Goal: Transaction & Acquisition: Obtain resource

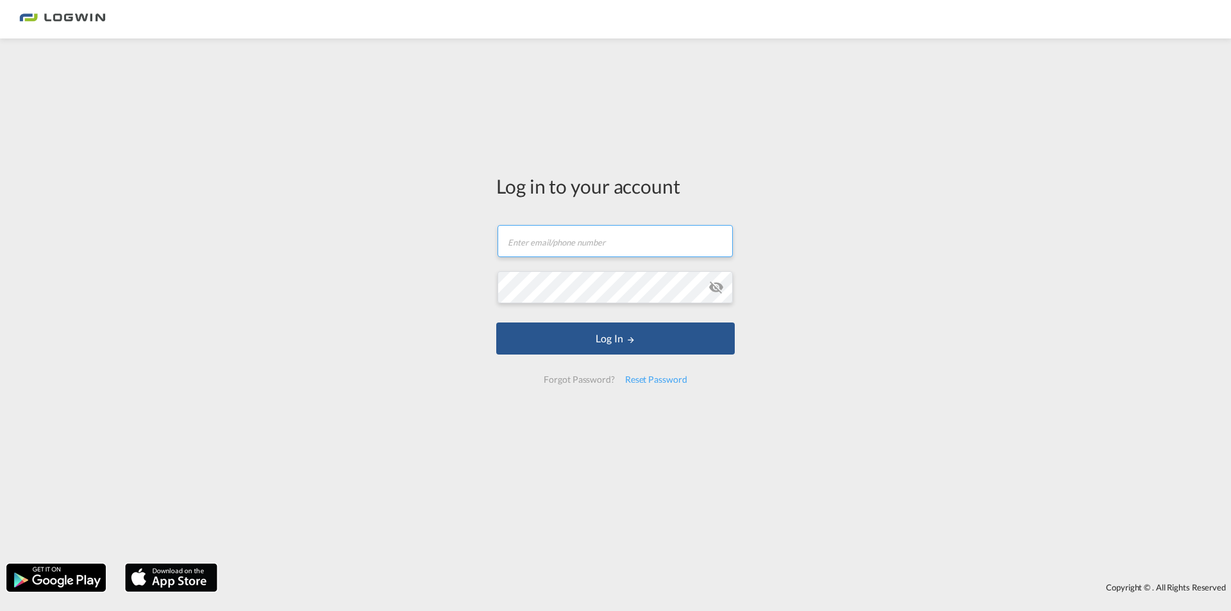
click at [566, 242] on input "text" at bounding box center [614, 241] width 235 height 32
type input "[EMAIL_ADDRESS][PERSON_NAME][DOMAIN_NAME]"
click at [715, 287] on md-icon "icon-eye-off" at bounding box center [715, 287] width 15 height 15
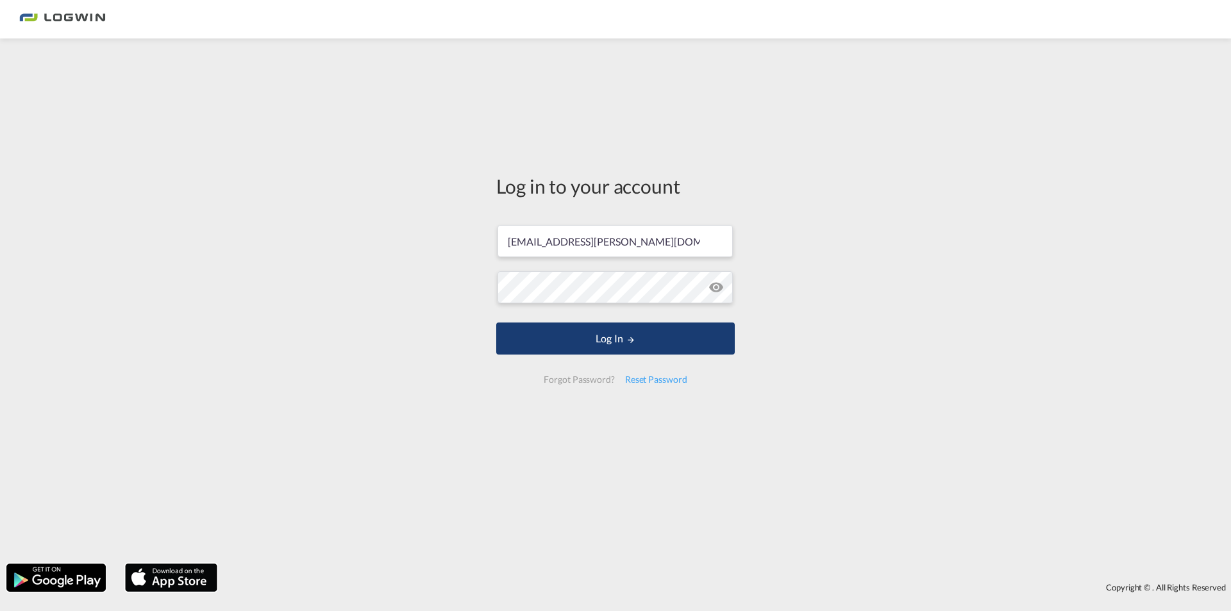
click at [610, 338] on button "Log In" at bounding box center [615, 338] width 238 height 32
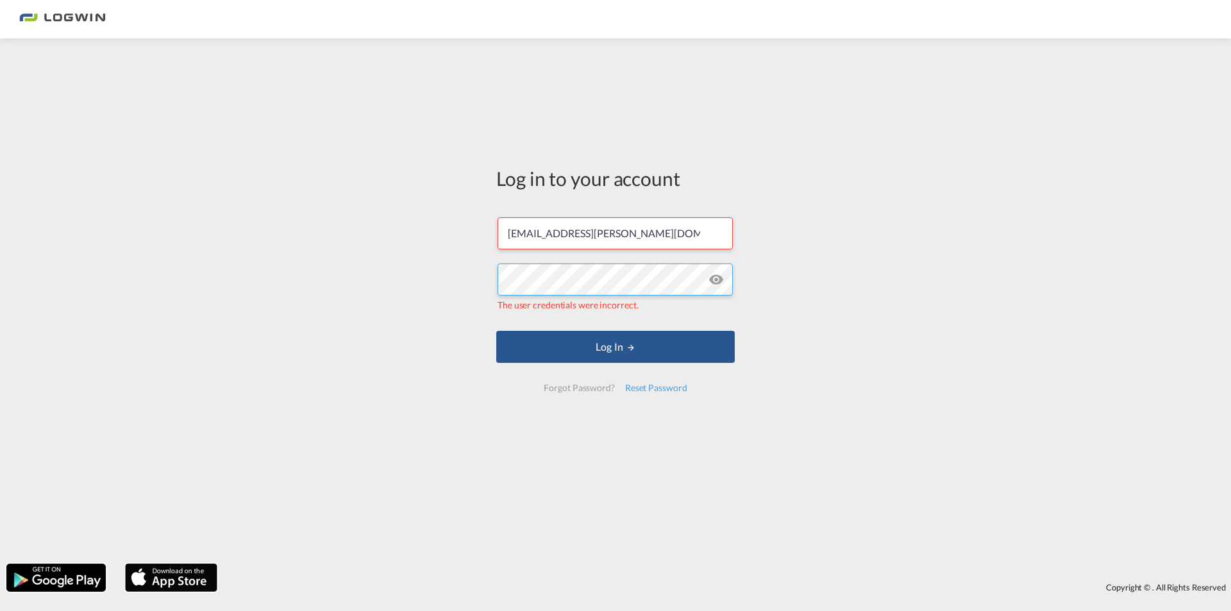
click at [455, 271] on div "Log in to your account [PERSON_NAME][EMAIL_ADDRESS][DOMAIN_NAME] The user crede…" at bounding box center [615, 301] width 1231 height 512
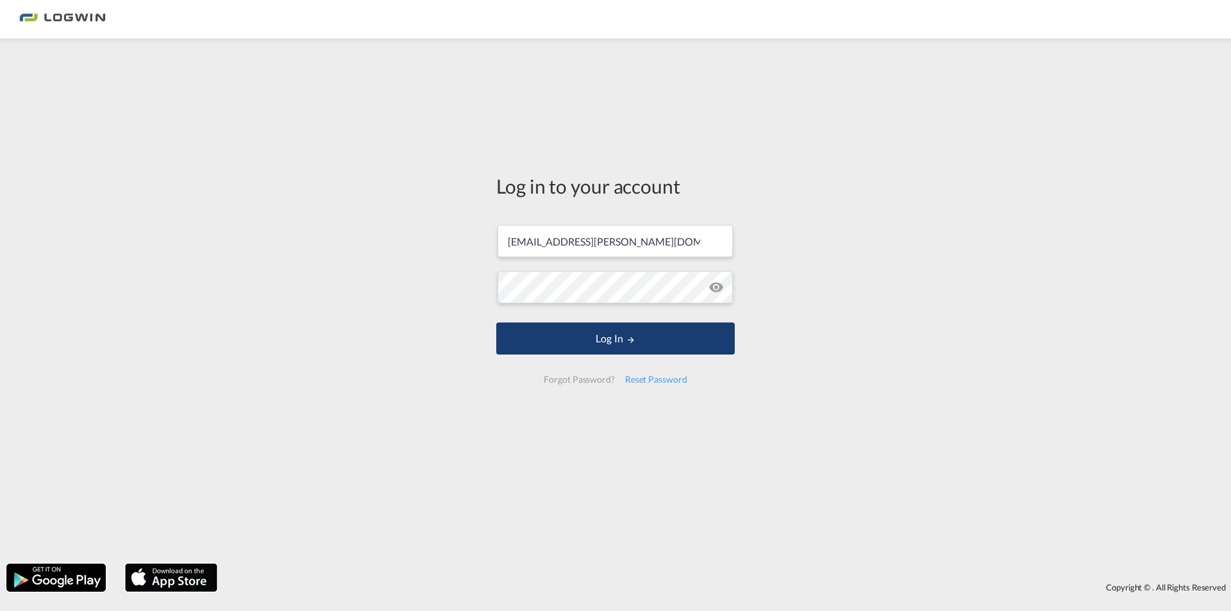
click at [588, 339] on button "Log In" at bounding box center [615, 338] width 238 height 32
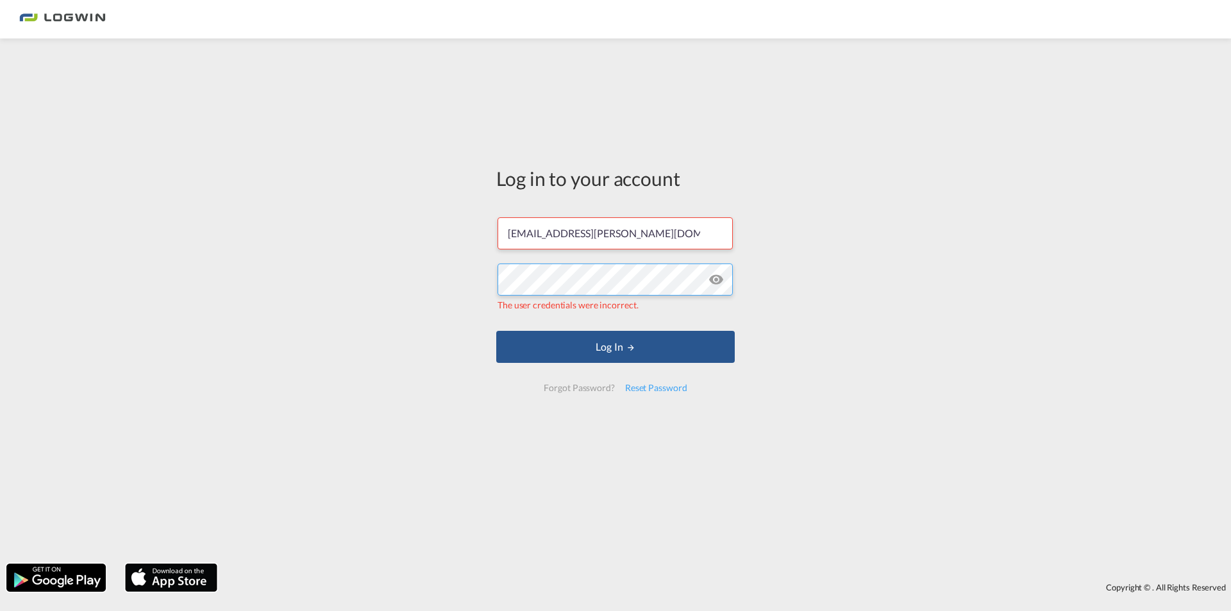
click at [418, 278] on div "Log in to your account [PERSON_NAME][EMAIL_ADDRESS][DOMAIN_NAME] The user crede…" at bounding box center [615, 301] width 1231 height 512
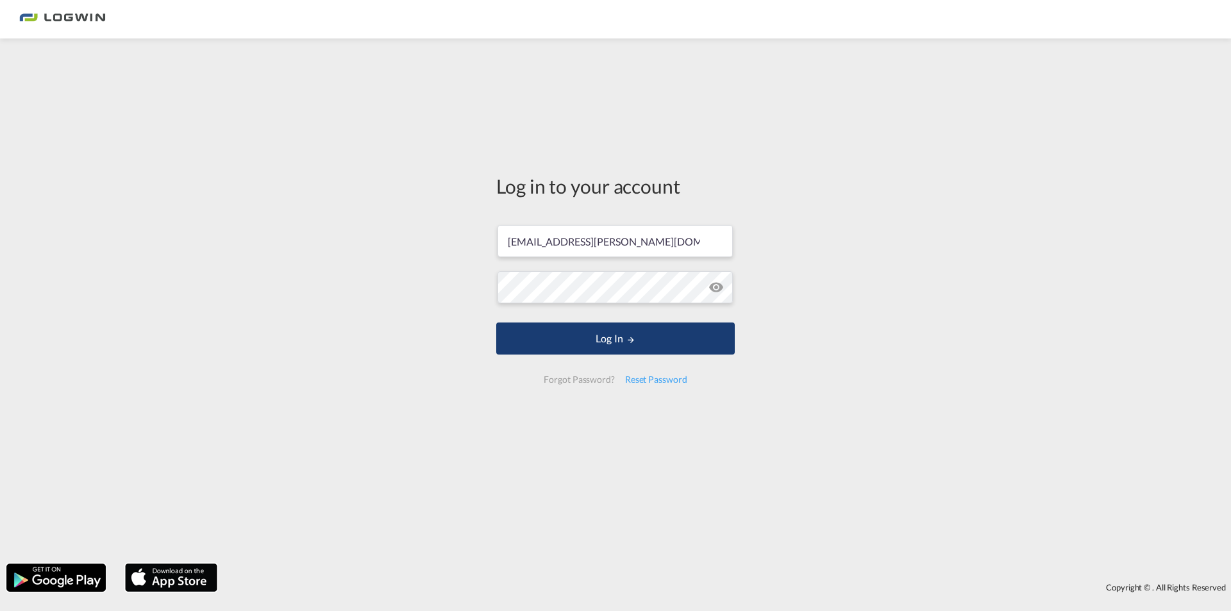
click at [609, 343] on button "Log In" at bounding box center [615, 338] width 238 height 32
click at [605, 337] on button "Log In" at bounding box center [615, 338] width 238 height 32
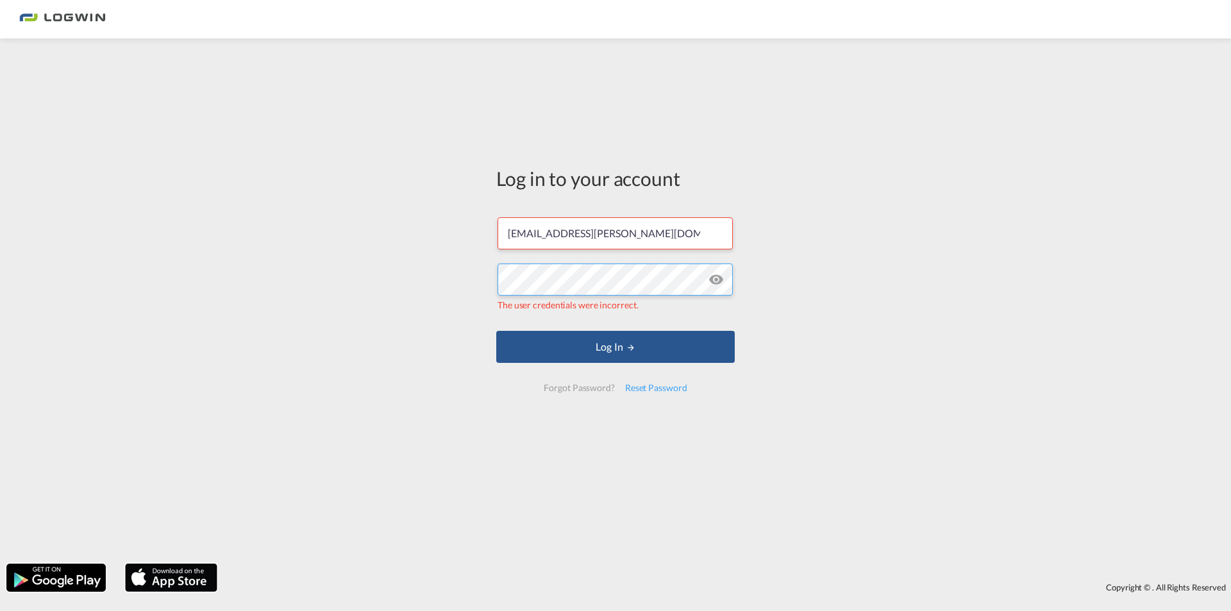
click at [433, 288] on div "Log in to your account [PERSON_NAME][EMAIL_ADDRESS][DOMAIN_NAME] The user crede…" at bounding box center [615, 301] width 1231 height 512
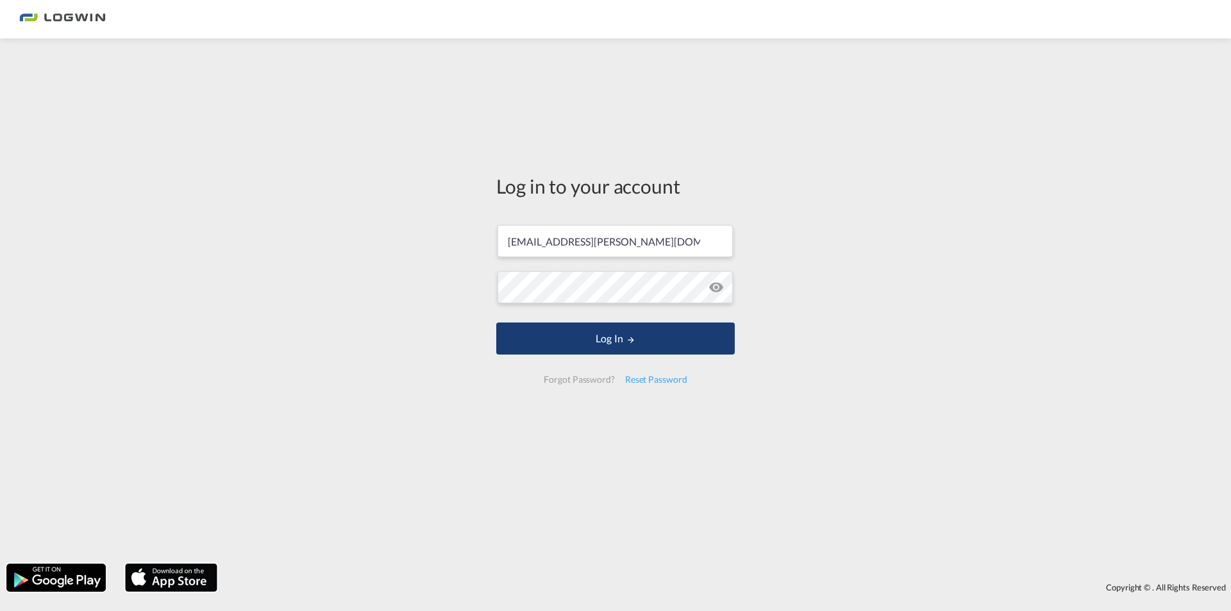
click at [616, 333] on button "Log In" at bounding box center [615, 338] width 238 height 32
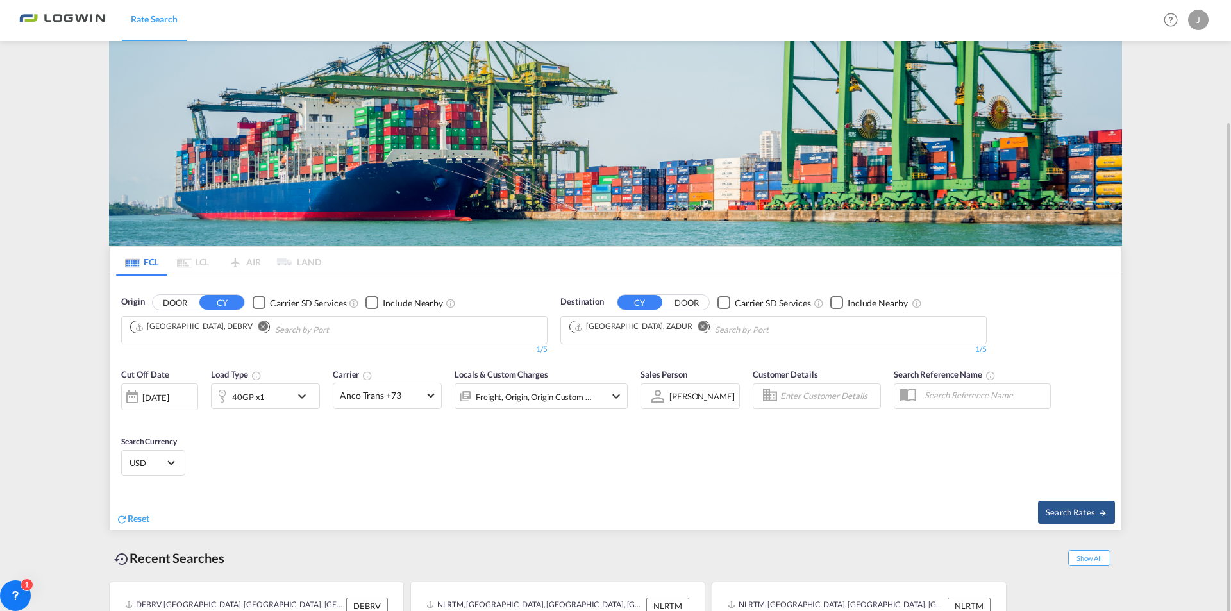
scroll to position [75, 0]
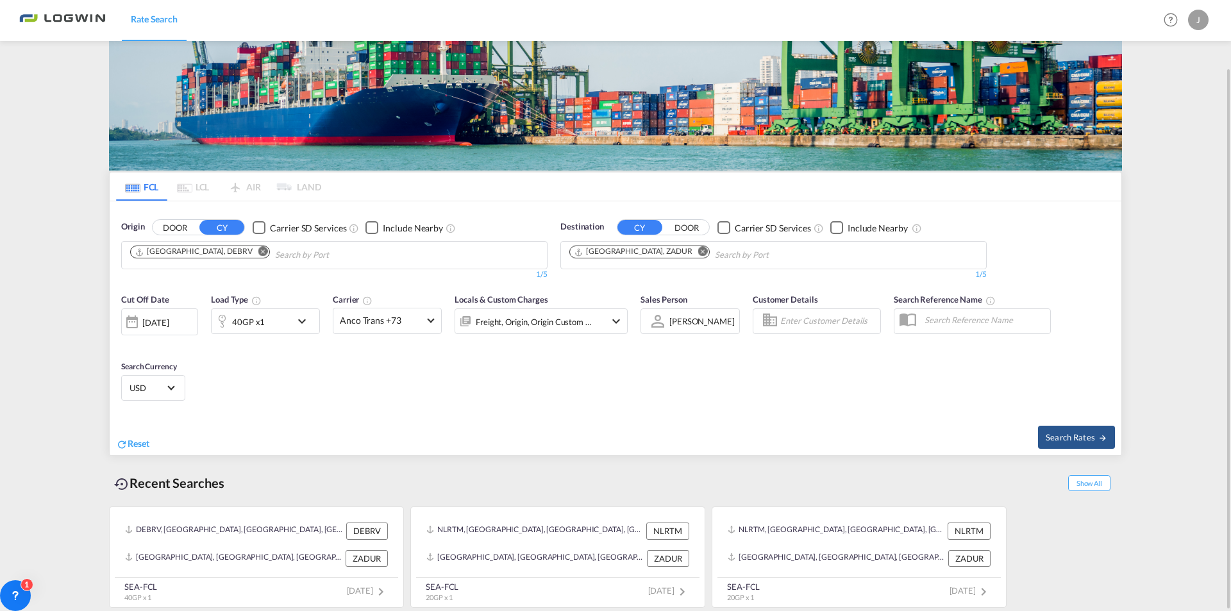
click at [303, 321] on md-icon "icon-chevron-down" at bounding box center [305, 320] width 22 height 15
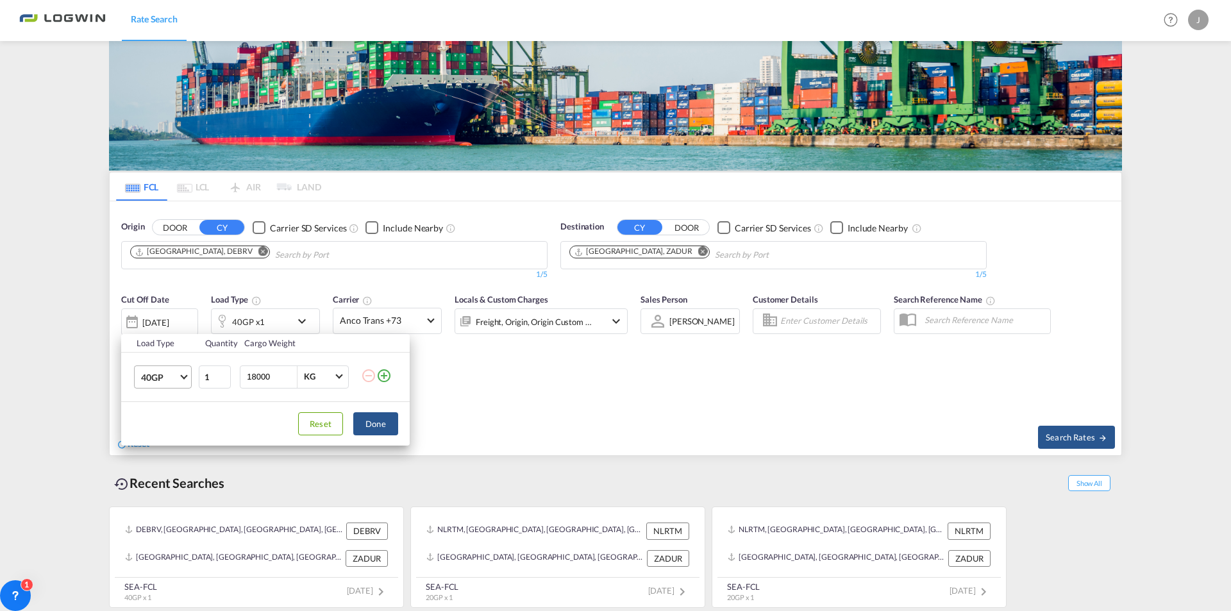
click at [183, 378] on span "Choose: \a40GP" at bounding box center [183, 375] width 7 height 7
click at [158, 344] on div "20GP" at bounding box center [152, 346] width 22 height 13
click at [374, 426] on button "Done" at bounding box center [375, 423] width 45 height 23
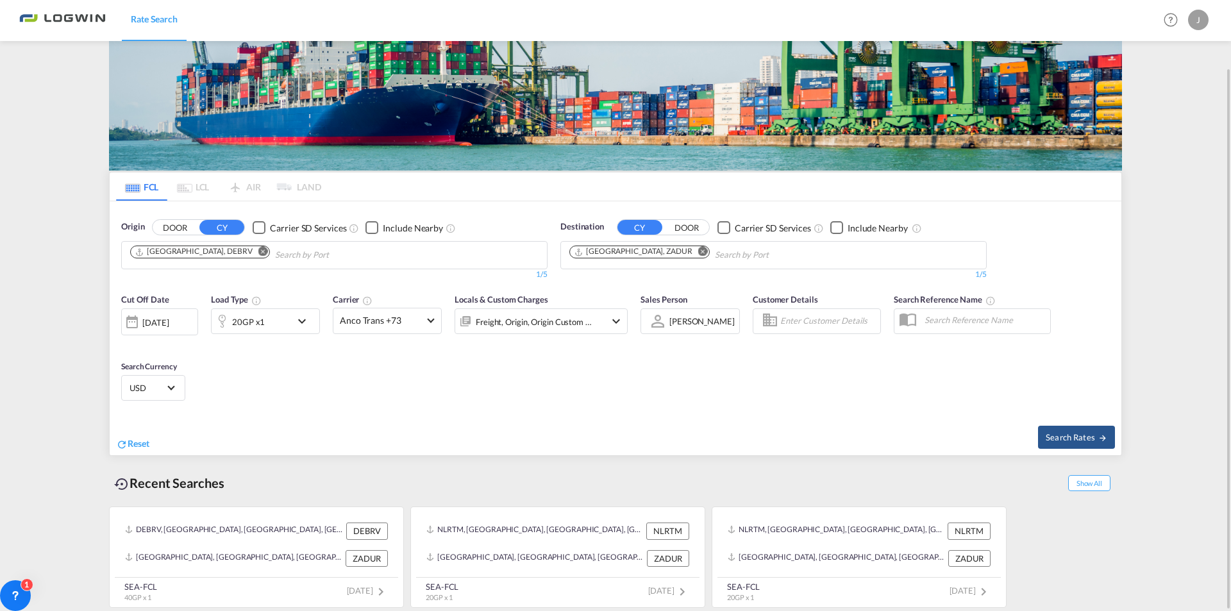
click at [613, 319] on md-icon "icon-chevron-down" at bounding box center [615, 320] width 15 height 15
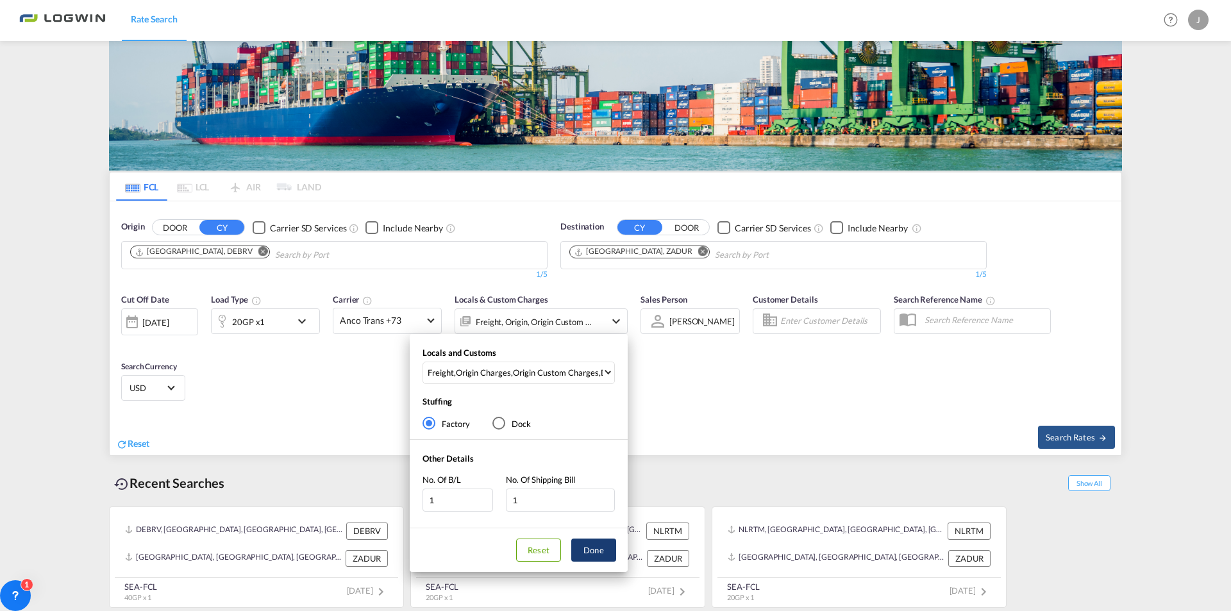
click at [596, 549] on button "Done" at bounding box center [593, 550] width 45 height 23
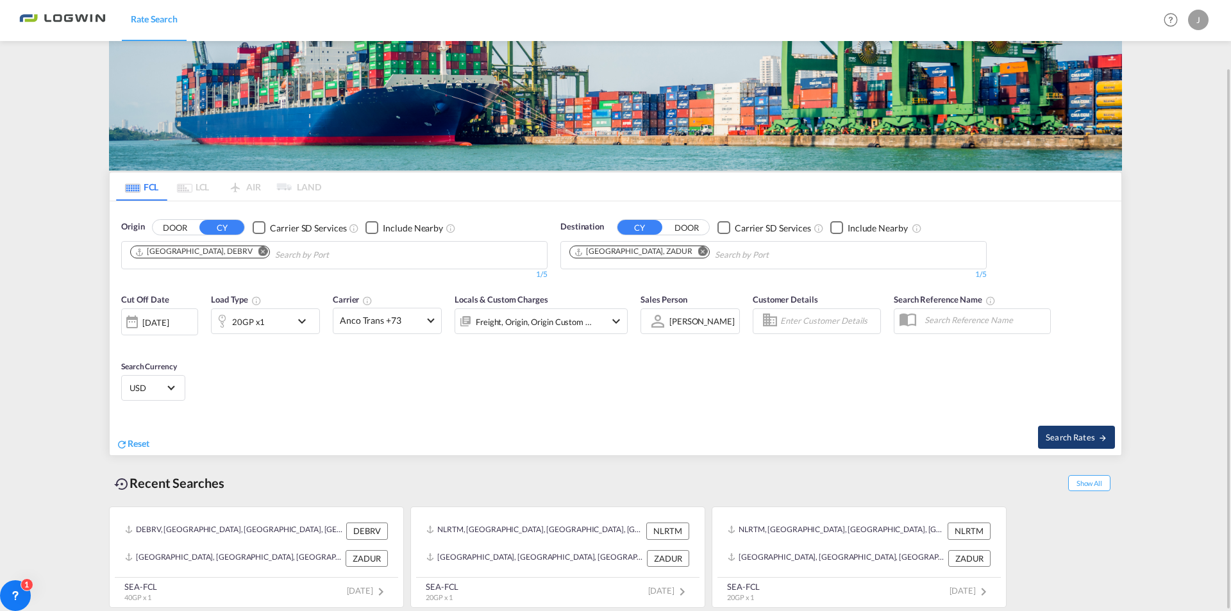
click at [1089, 437] on span "Search Rates" at bounding box center [1077, 437] width 62 height 10
type input "DEBRV to ZADUR / [DATE]"
